Goal: Task Accomplishment & Management: Use online tool/utility

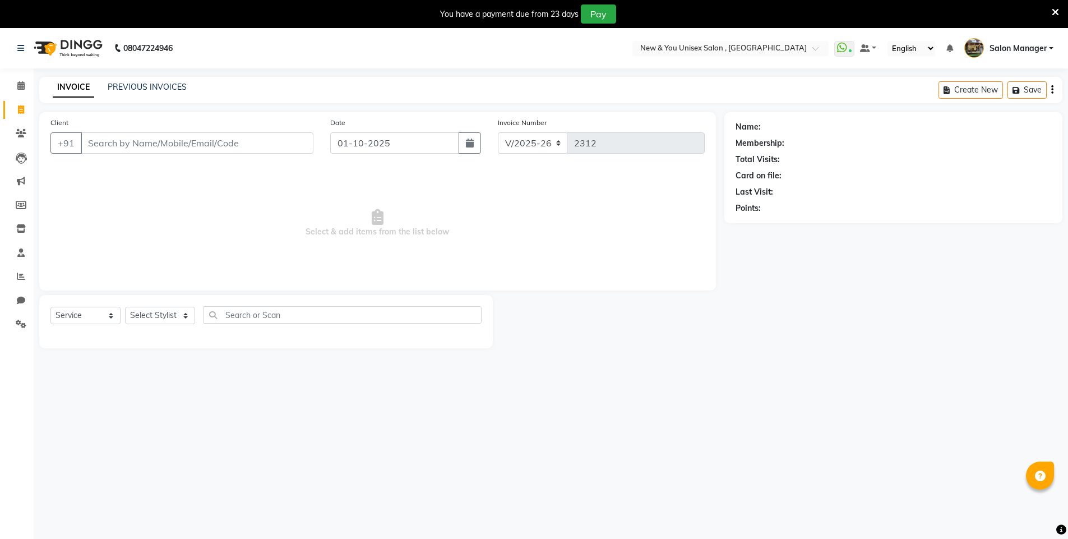
select select "31"
select select "service"
click at [151, 140] on input "Client" at bounding box center [197, 142] width 233 height 21
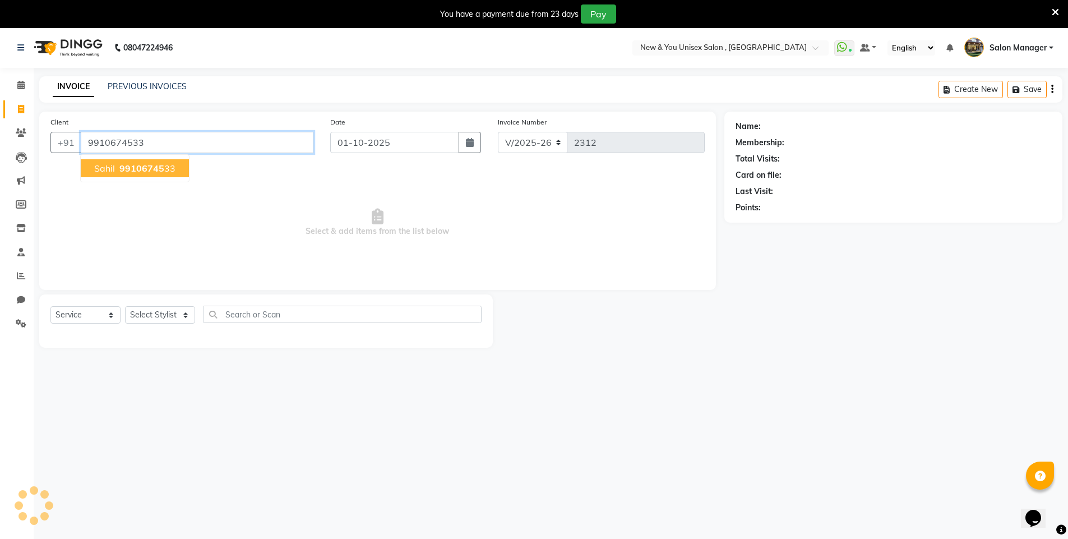
type input "9910674533"
click at [116, 165] on button "[PERSON_NAME] 99106745 33" at bounding box center [135, 168] width 108 height 18
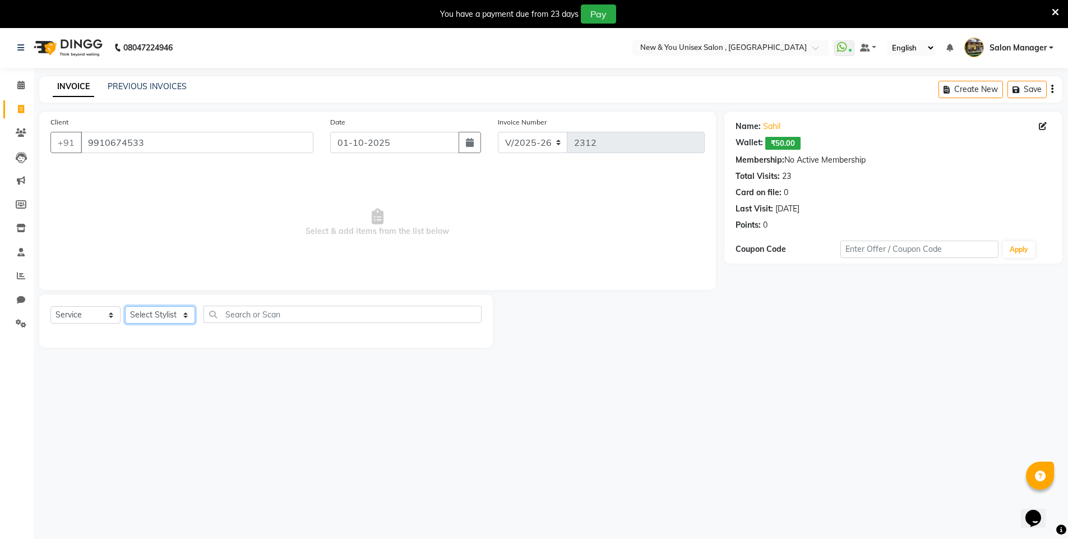
click at [148, 307] on select "Select Stylist HEMANT [PERSON_NAME] [PERSON_NAME] Salon Manager [PERSON_NAME] […" at bounding box center [160, 314] width 70 height 17
select select "40116"
click at [125, 306] on select "Select Stylist HEMANT [PERSON_NAME] [PERSON_NAME] Salon Manager [PERSON_NAME] […" at bounding box center [160, 314] width 70 height 17
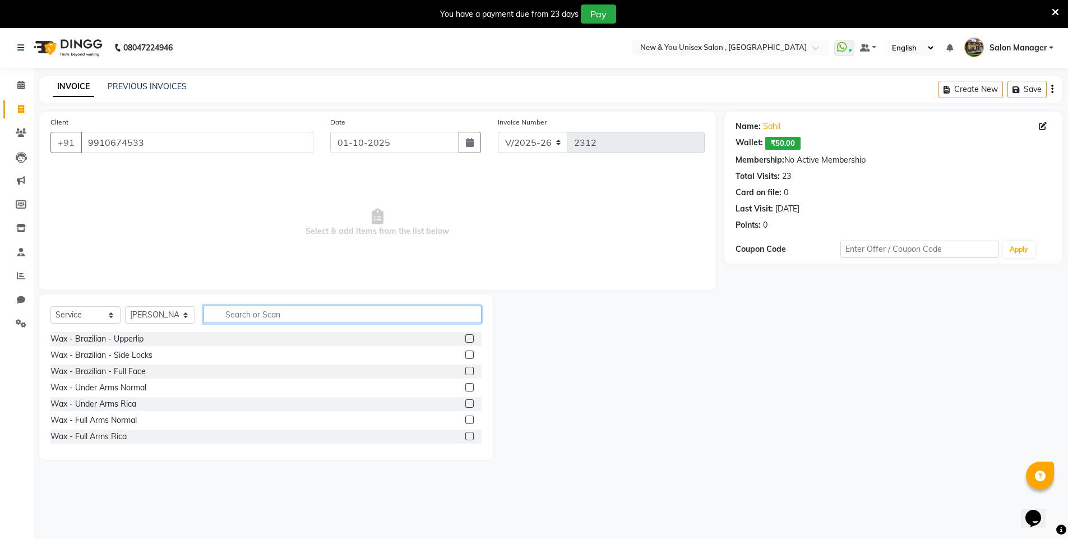
click at [240, 318] on input "text" at bounding box center [343, 314] width 278 height 17
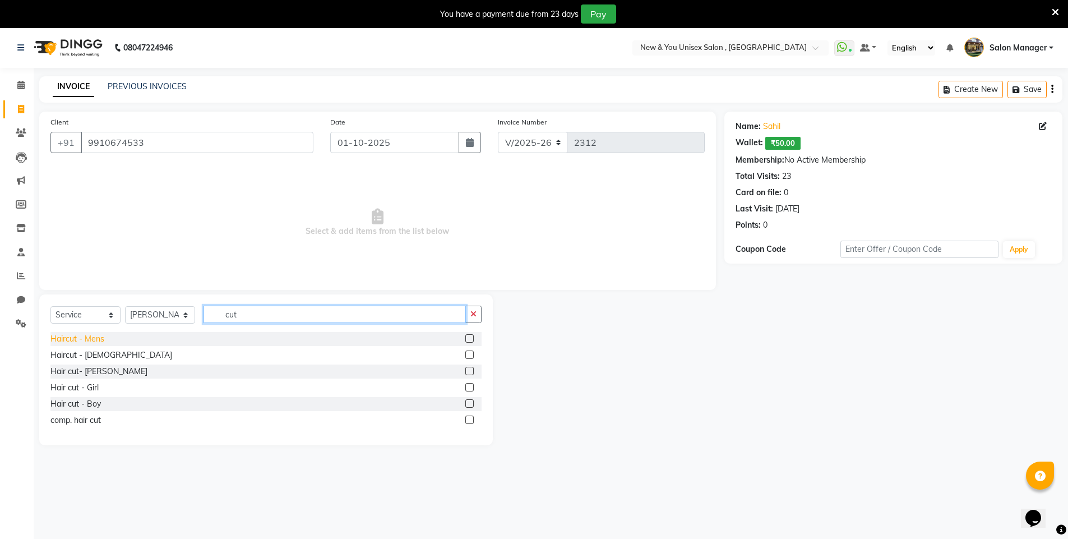
type input "cut"
click at [63, 341] on div "Haircut - Mens" at bounding box center [77, 339] width 54 height 12
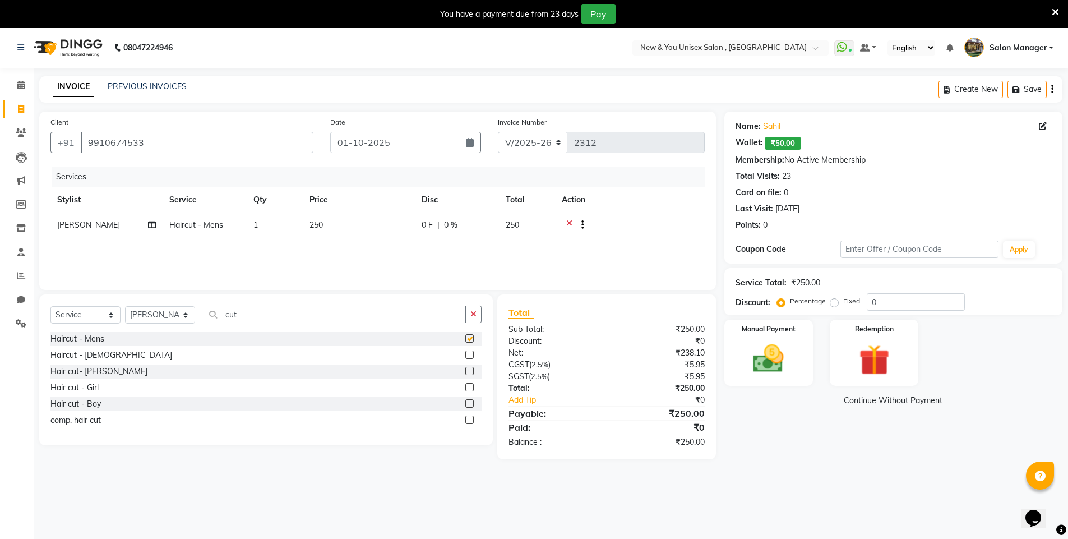
checkbox input "false"
drag, startPoint x: 248, startPoint y: 312, endPoint x: 207, endPoint y: 325, distance: 42.9
click at [207, 325] on div "Select Service Product Membership Package Voucher Prepaid Gift Card Select Styl…" at bounding box center [265, 319] width 431 height 26
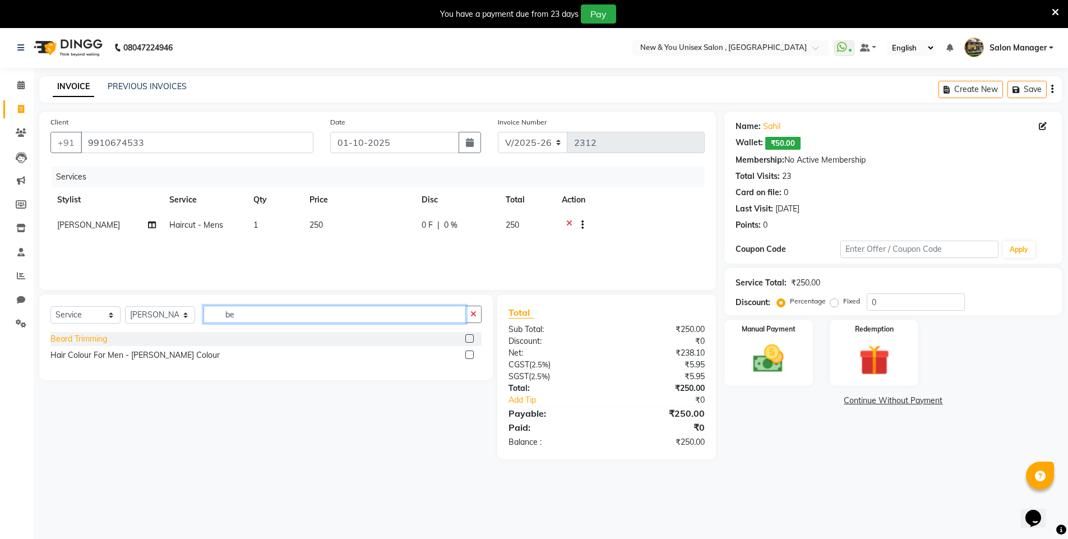
type input "be"
click at [91, 341] on div "Beard Trimming" at bounding box center [78, 339] width 57 height 12
checkbox input "false"
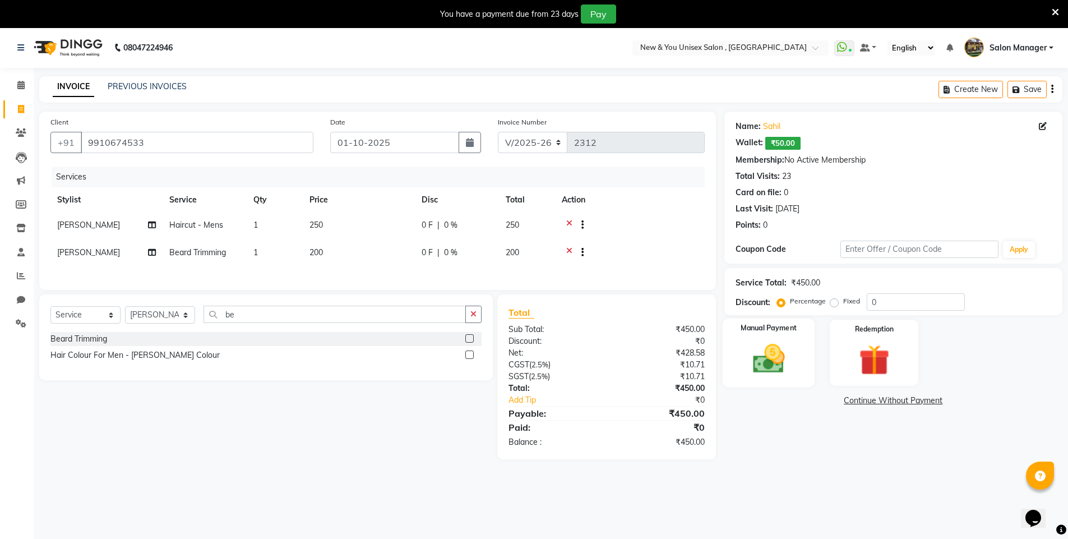
click at [772, 350] on img at bounding box center [769, 358] width 52 height 36
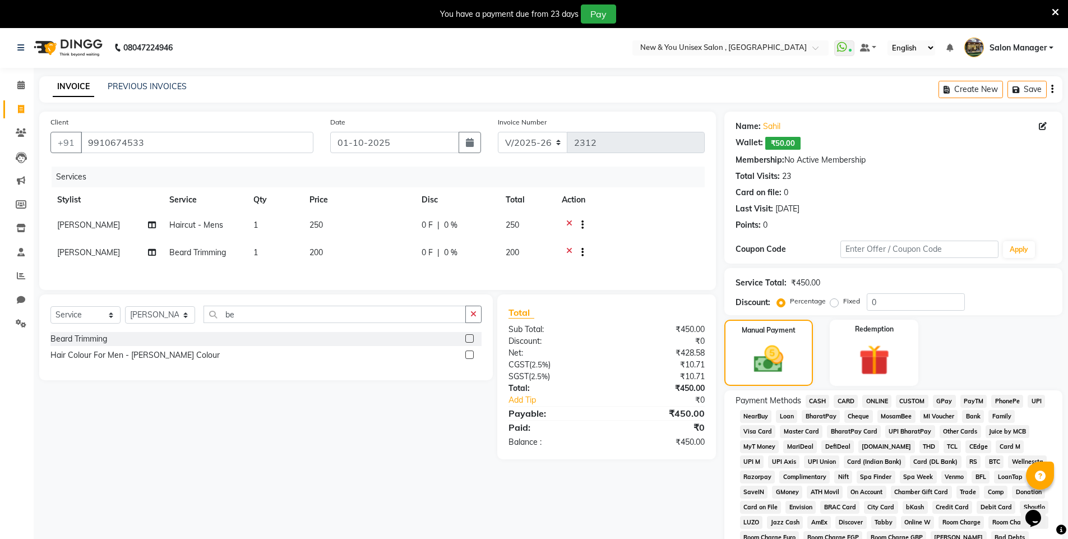
click at [816, 400] on span "CASH" at bounding box center [818, 401] width 24 height 13
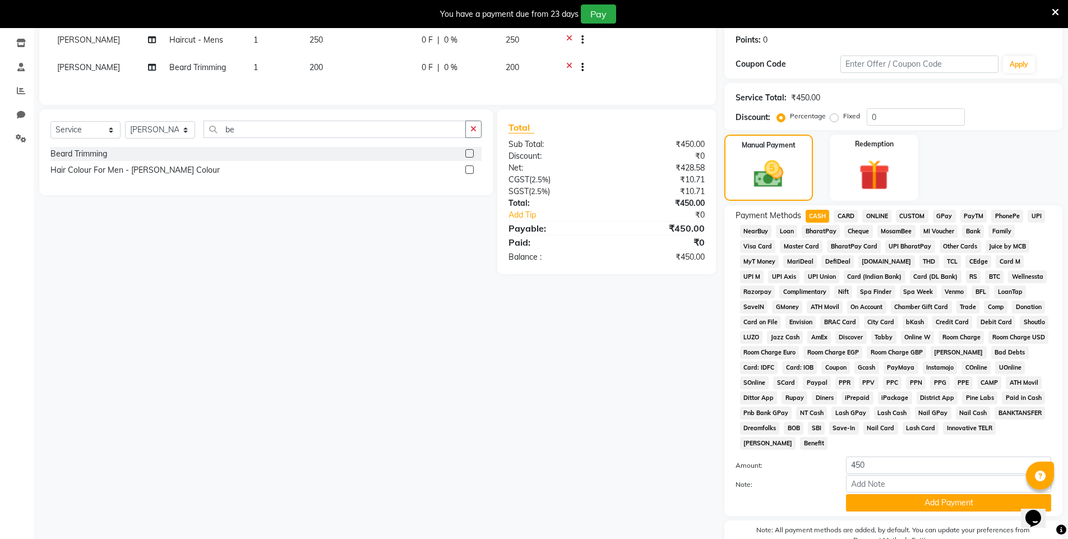
scroll to position [245, 0]
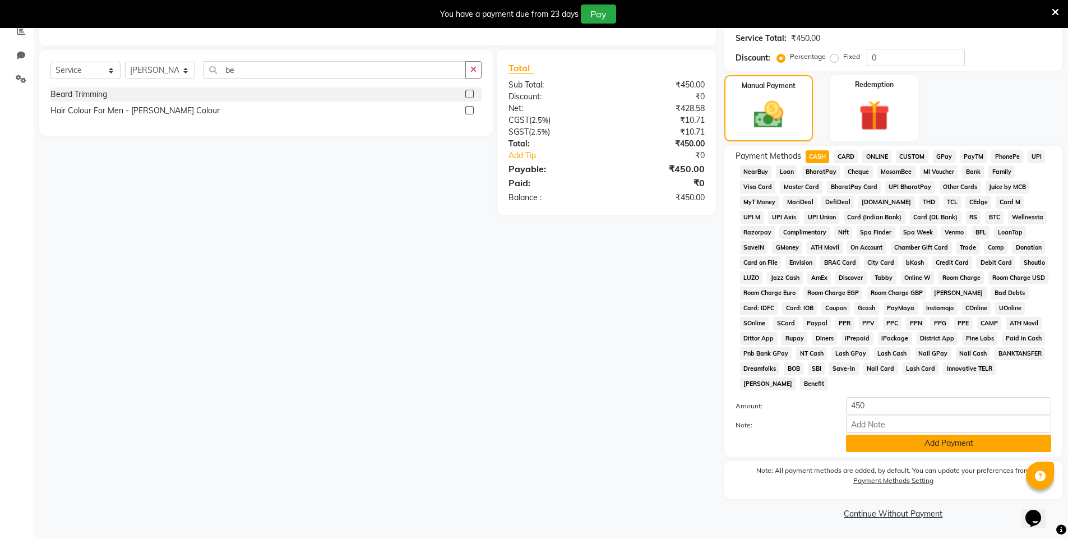
click at [888, 443] on button "Add Payment" at bounding box center [948, 443] width 205 height 17
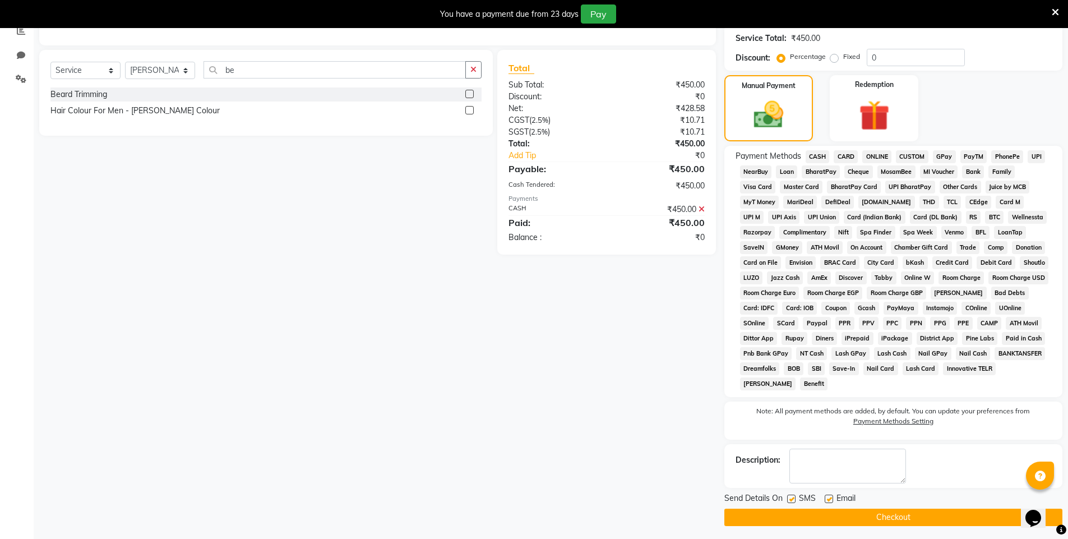
click at [1055, 16] on icon at bounding box center [1055, 12] width 7 height 10
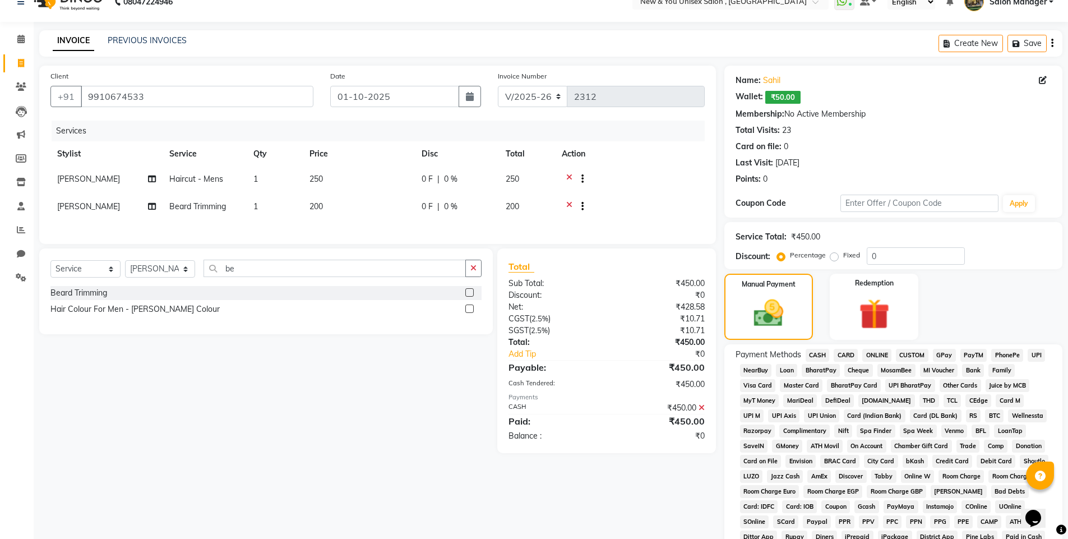
scroll to position [0, 0]
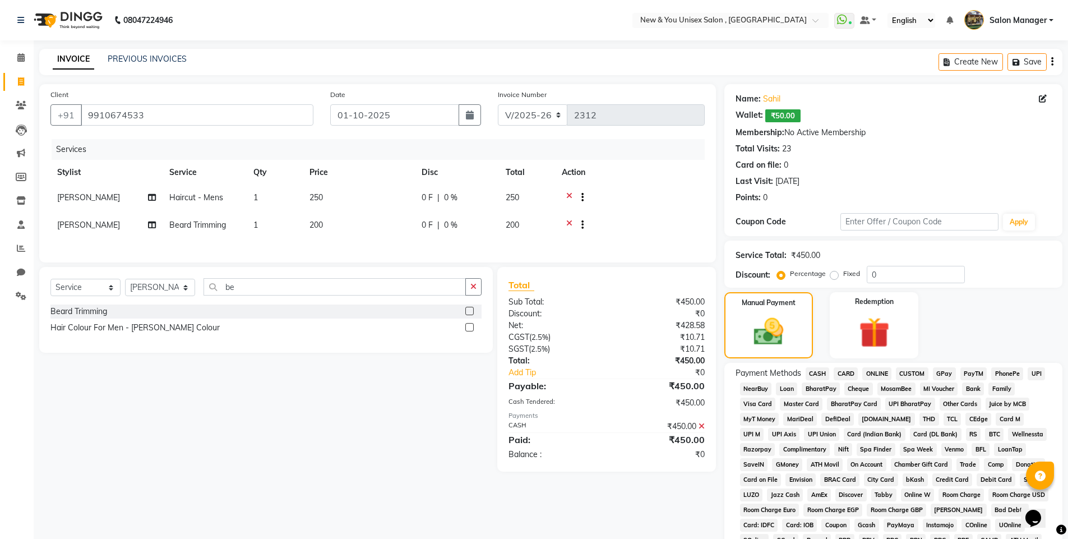
click at [1051, 64] on button "button" at bounding box center [1052, 62] width 2 height 26
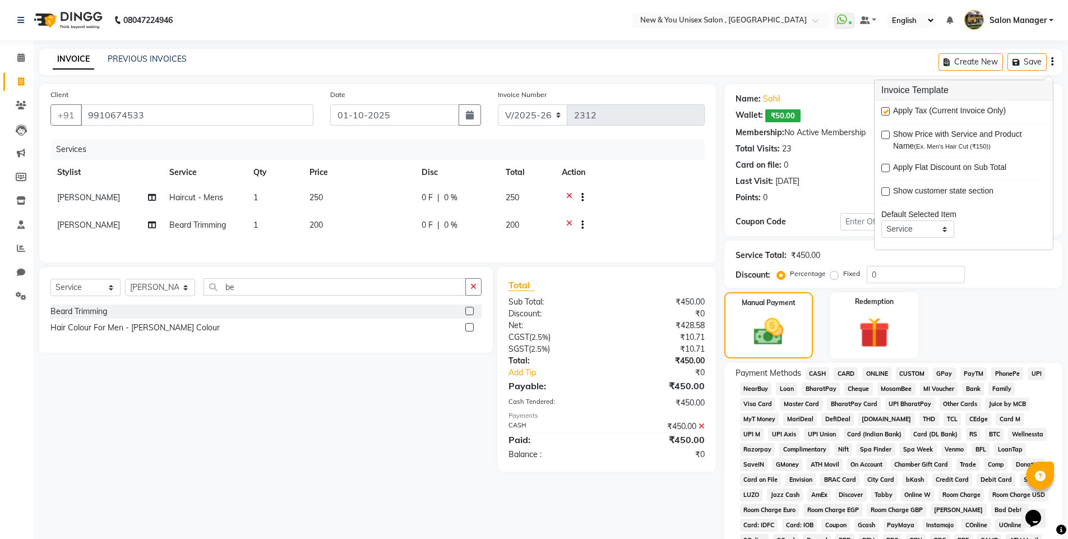
click at [887, 114] on label at bounding box center [886, 111] width 8 height 8
click at [887, 114] on input "checkbox" at bounding box center [885, 111] width 7 height 7
checkbox input "false"
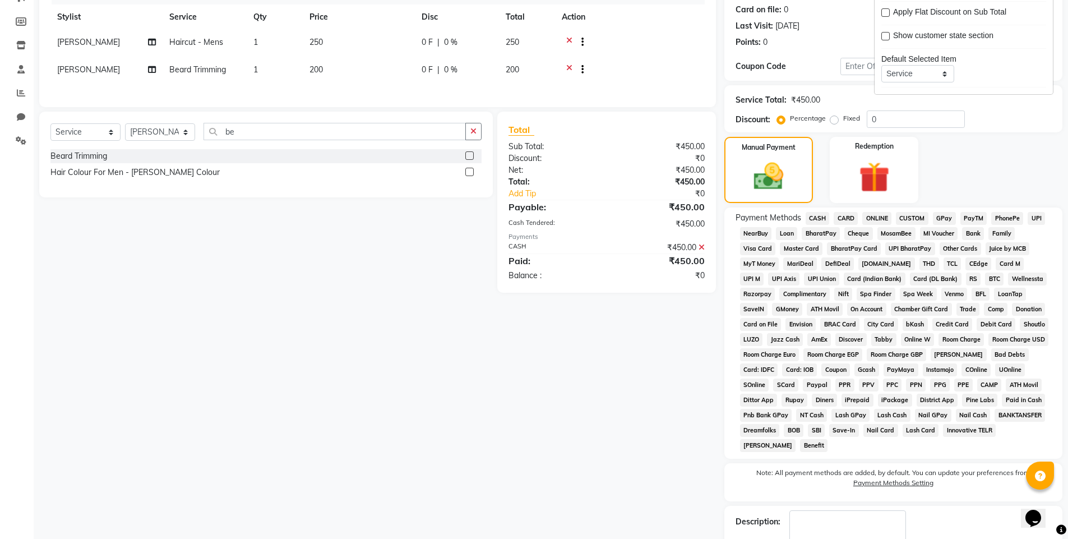
scroll to position [221, 0]
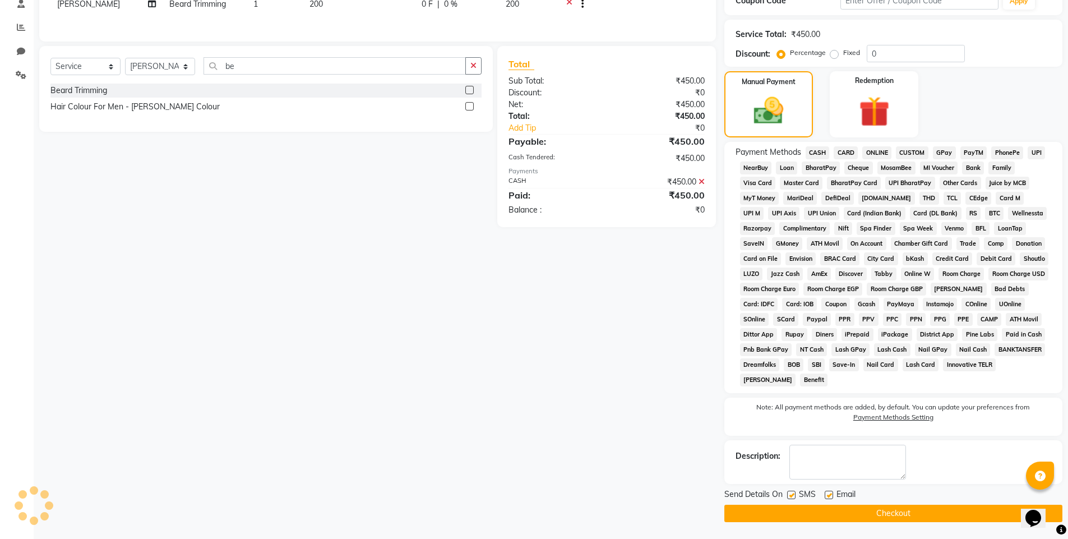
click at [902, 513] on button "Checkout" at bounding box center [893, 513] width 338 height 17
